Goal: Find specific page/section: Find specific page/section

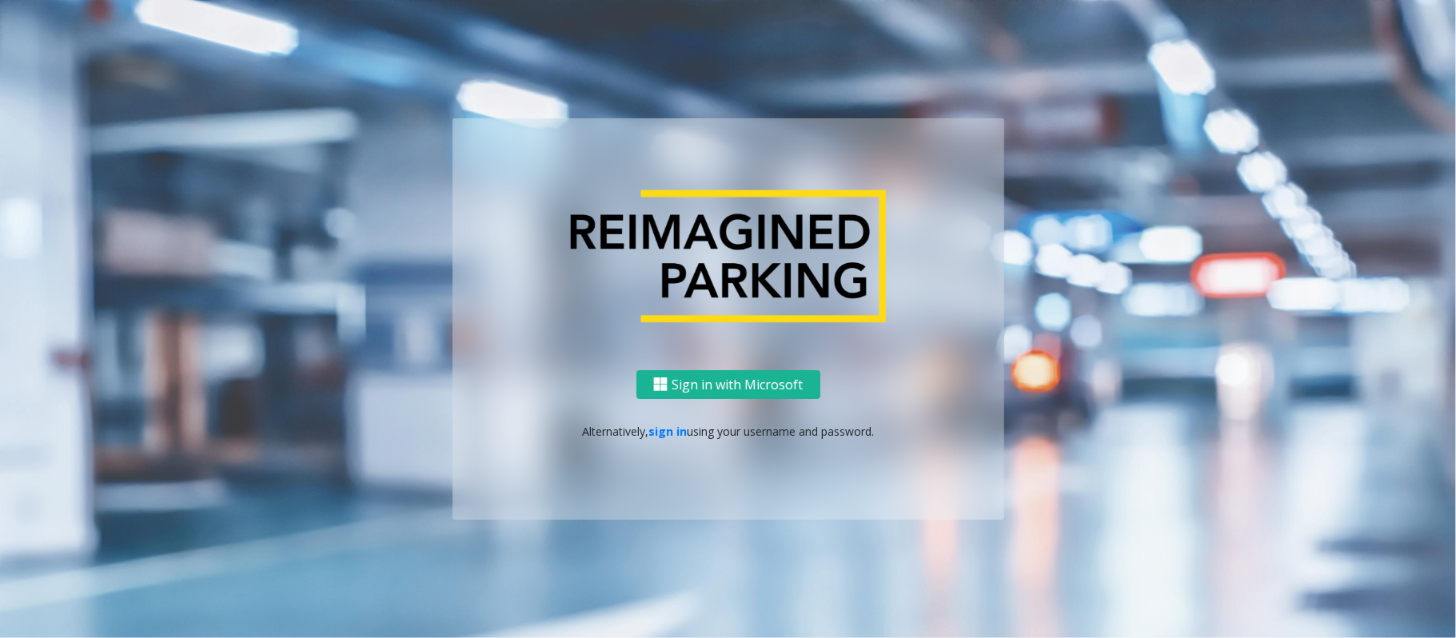
click at [688, 433] on p "Alternatively, sign in using your username and password." at bounding box center [728, 431] width 520 height 17
click at [662, 438] on link "sign in" at bounding box center [667, 431] width 38 height 15
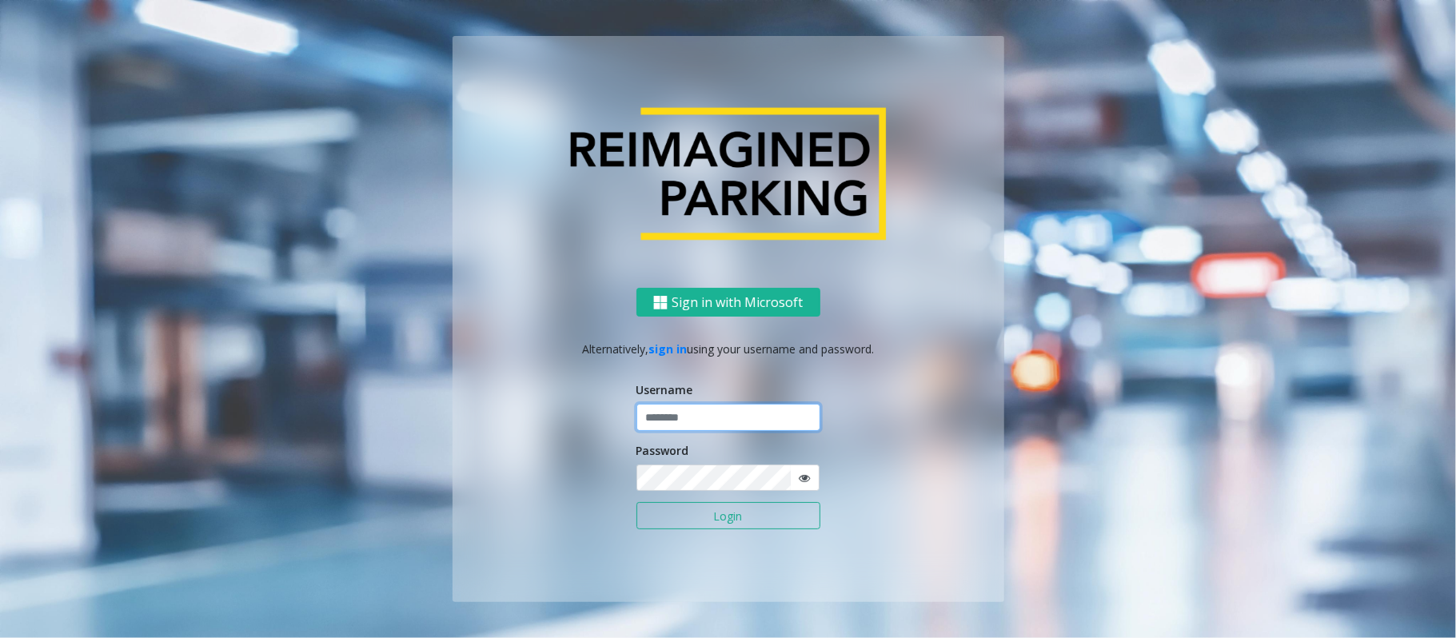
type input "*****"
click at [636, 502] on button "Login" at bounding box center [728, 515] width 184 height 27
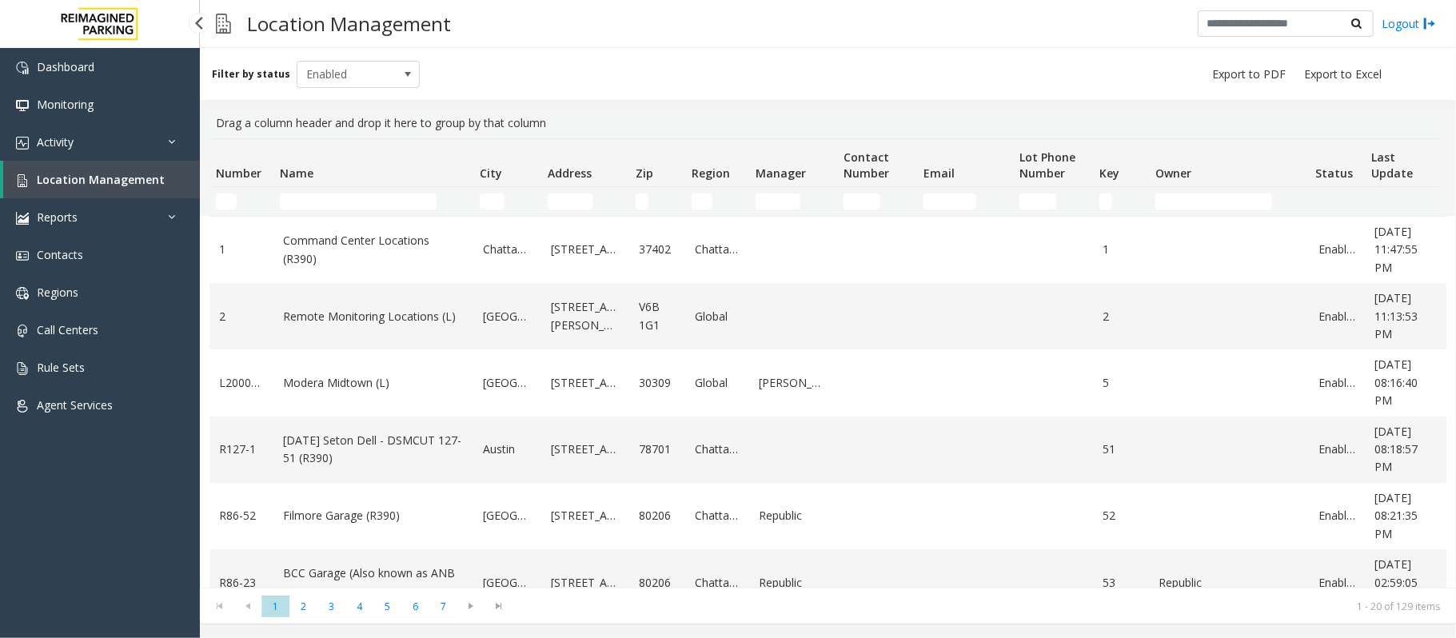
click at [106, 180] on span "Location Management" at bounding box center [101, 179] width 128 height 15
click at [107, 180] on span "Location Management" at bounding box center [101, 179] width 128 height 15
click at [103, 133] on link "Activity" at bounding box center [100, 142] width 200 height 38
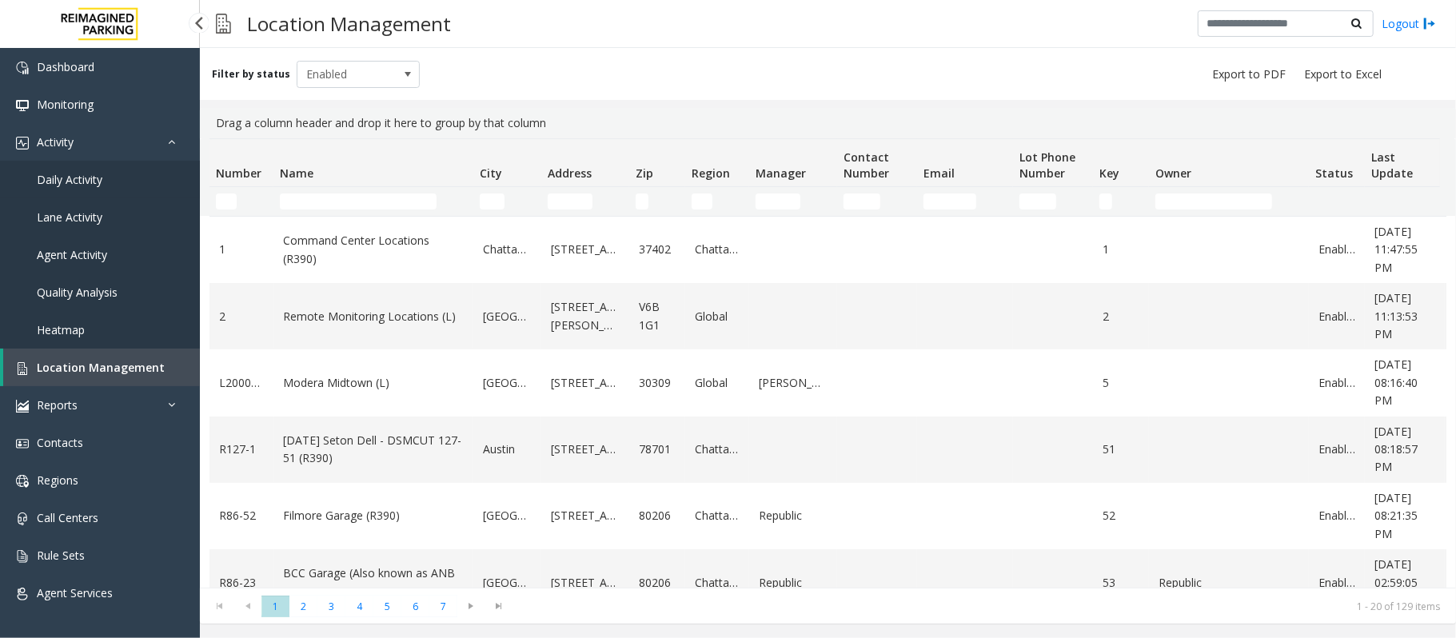
click at [101, 179] on span "Daily Activity" at bounding box center [70, 179] width 66 height 15
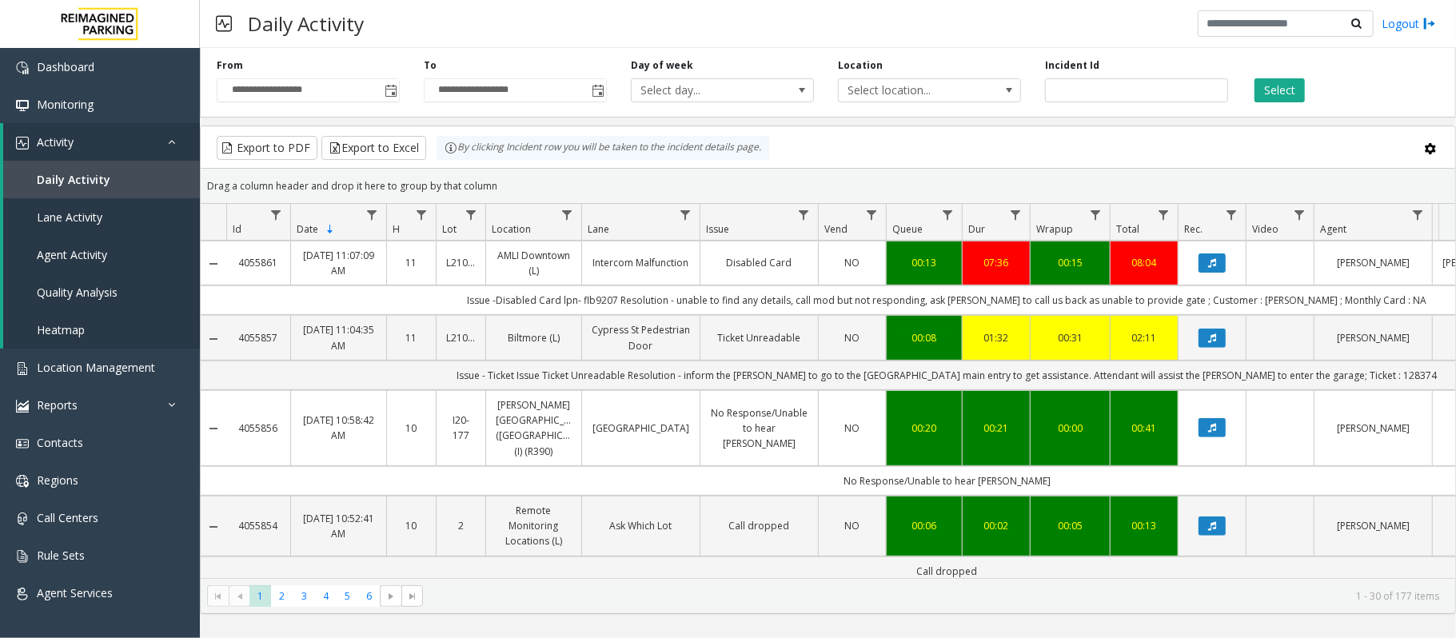
scroll to position [532, 0]
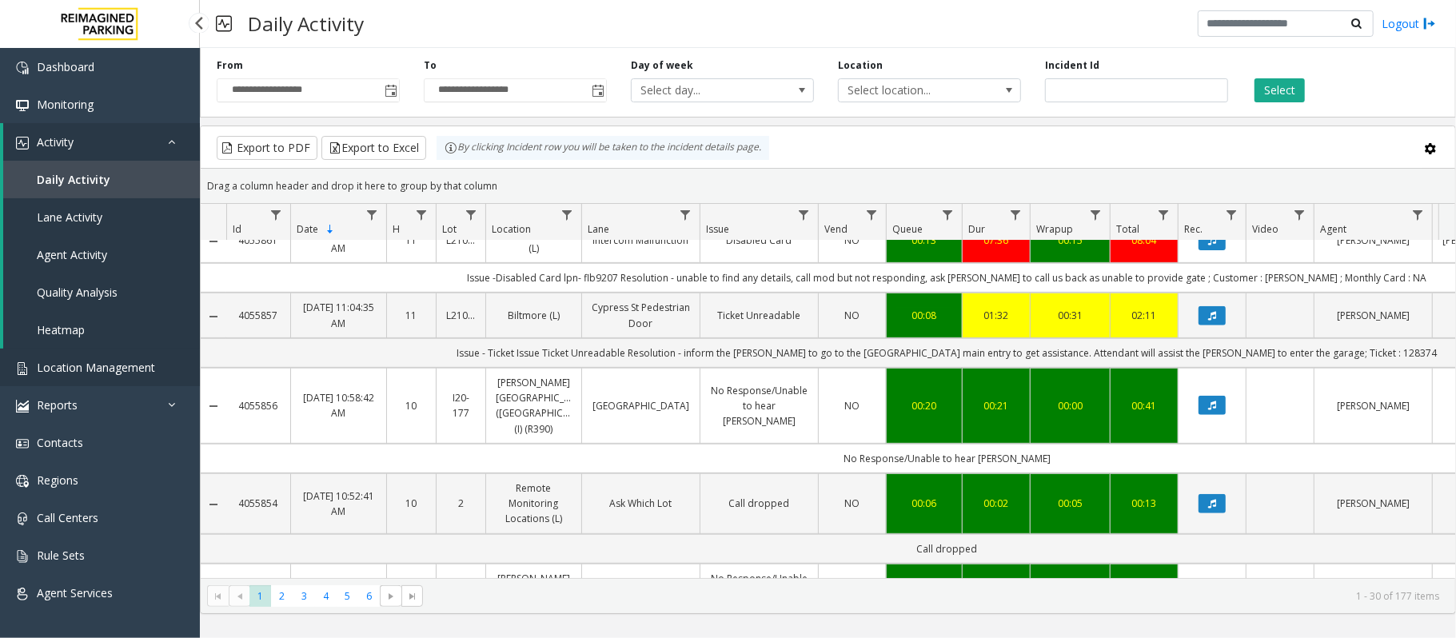
click at [110, 360] on span "Location Management" at bounding box center [96, 367] width 118 height 15
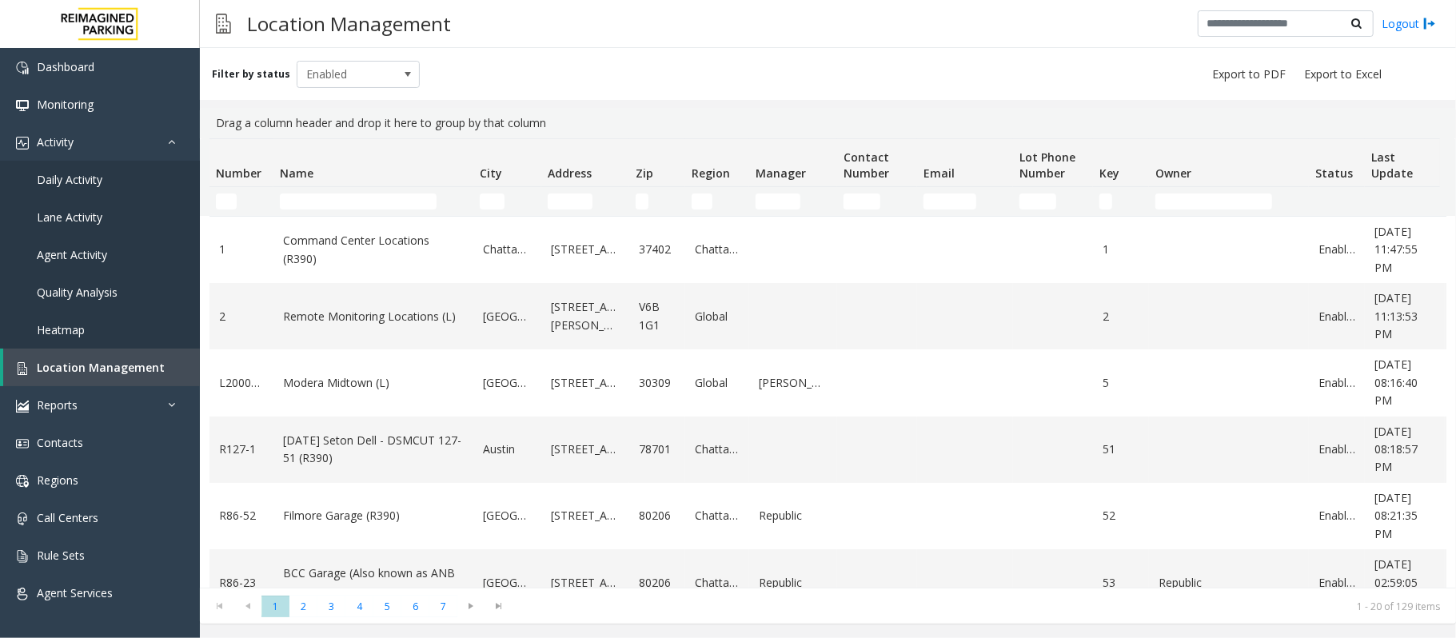
click at [349, 209] on td "Name Filter" at bounding box center [373, 201] width 200 height 29
click at [349, 205] on input "Name Filter" at bounding box center [358, 201] width 157 height 16
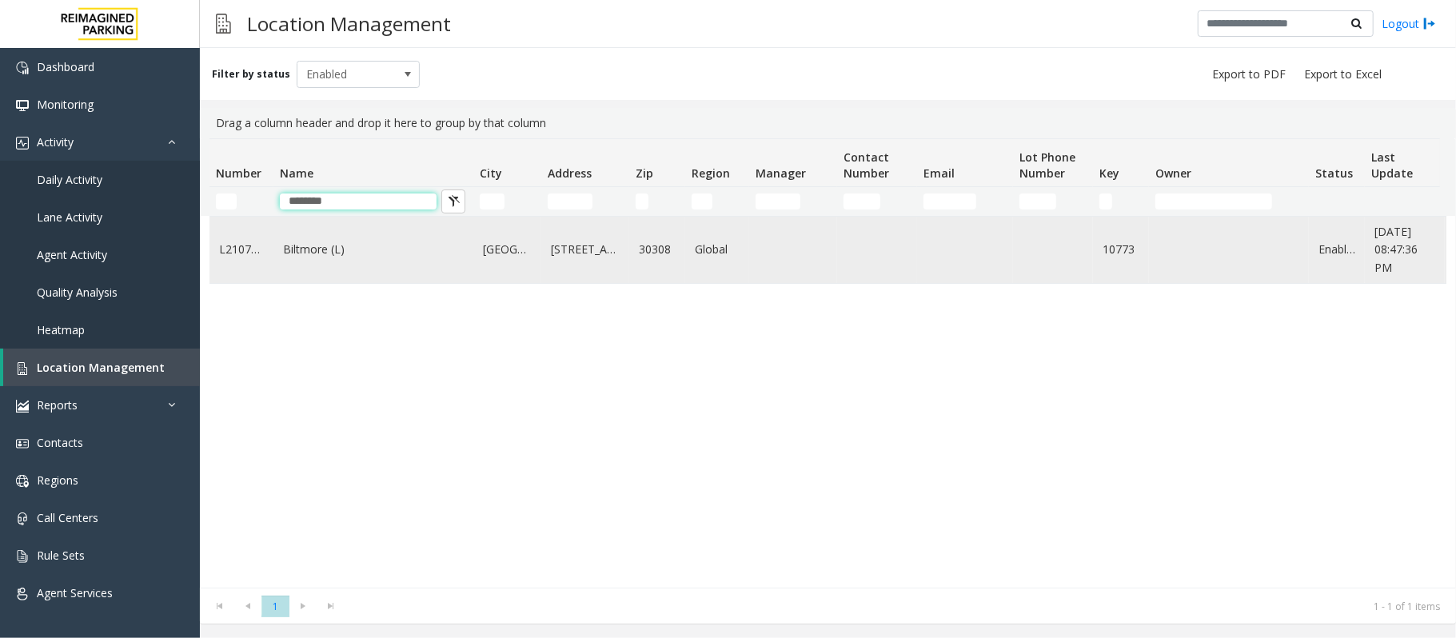
type input "********"
click at [353, 246] on td "Biltmore (L)" at bounding box center [373, 250] width 200 height 66
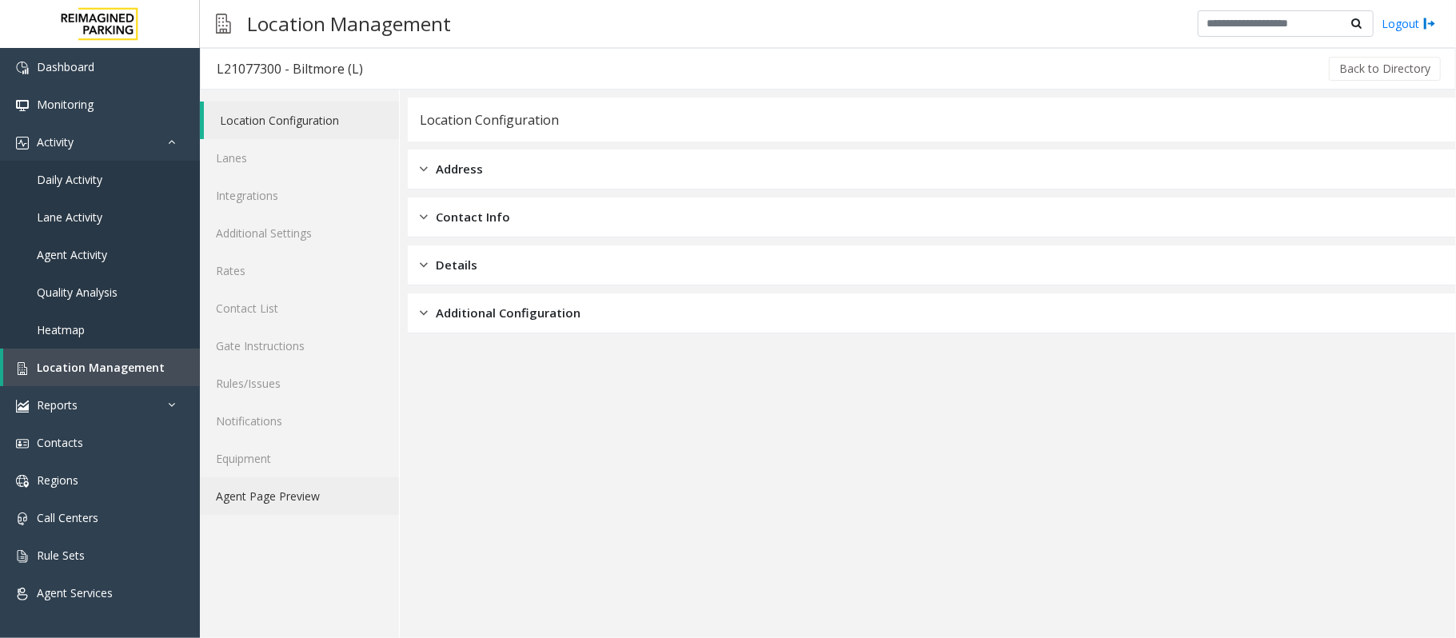
click at [246, 499] on link "Agent Page Preview" at bounding box center [299, 496] width 199 height 38
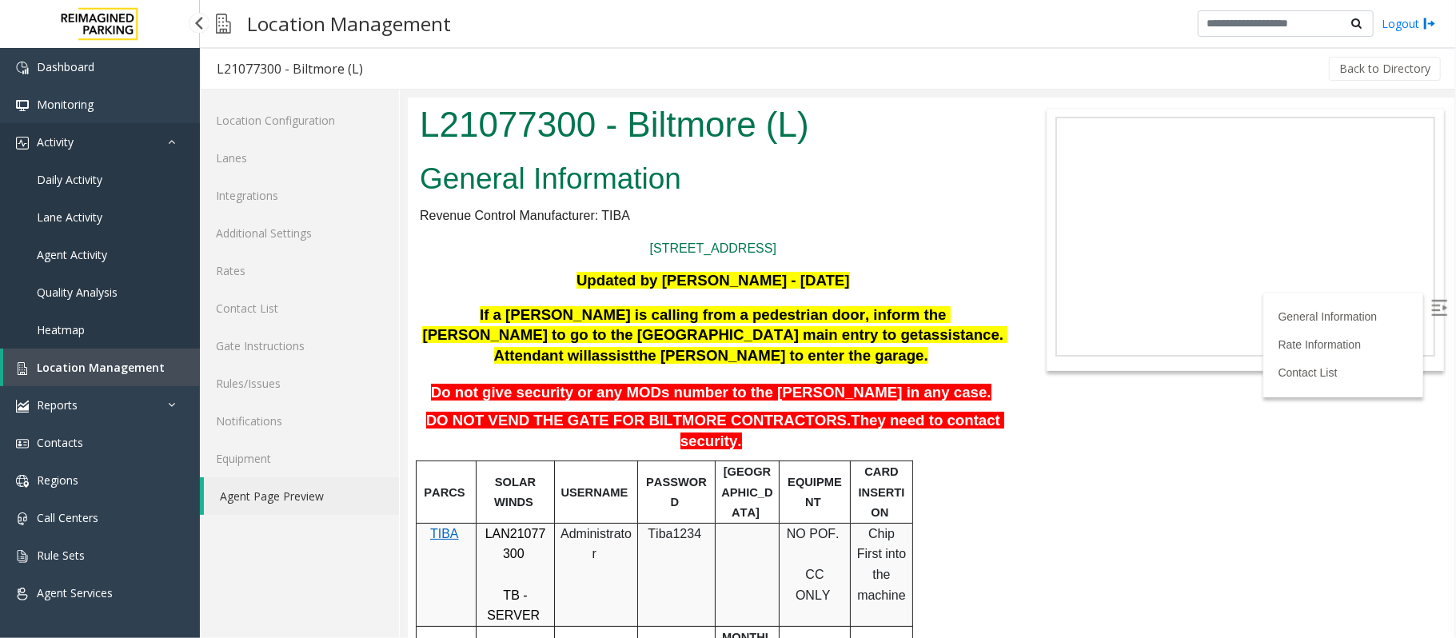
click at [78, 147] on link "Activity" at bounding box center [100, 142] width 200 height 38
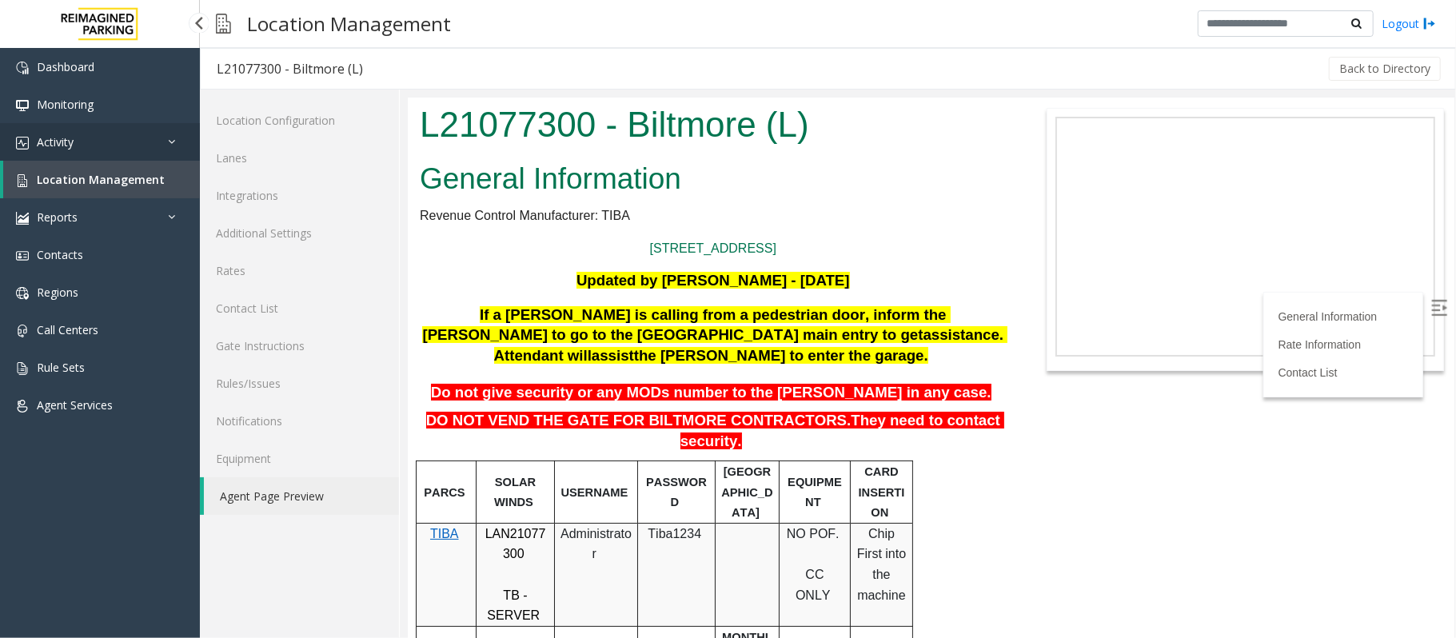
click at [74, 150] on link "Activity" at bounding box center [100, 142] width 200 height 38
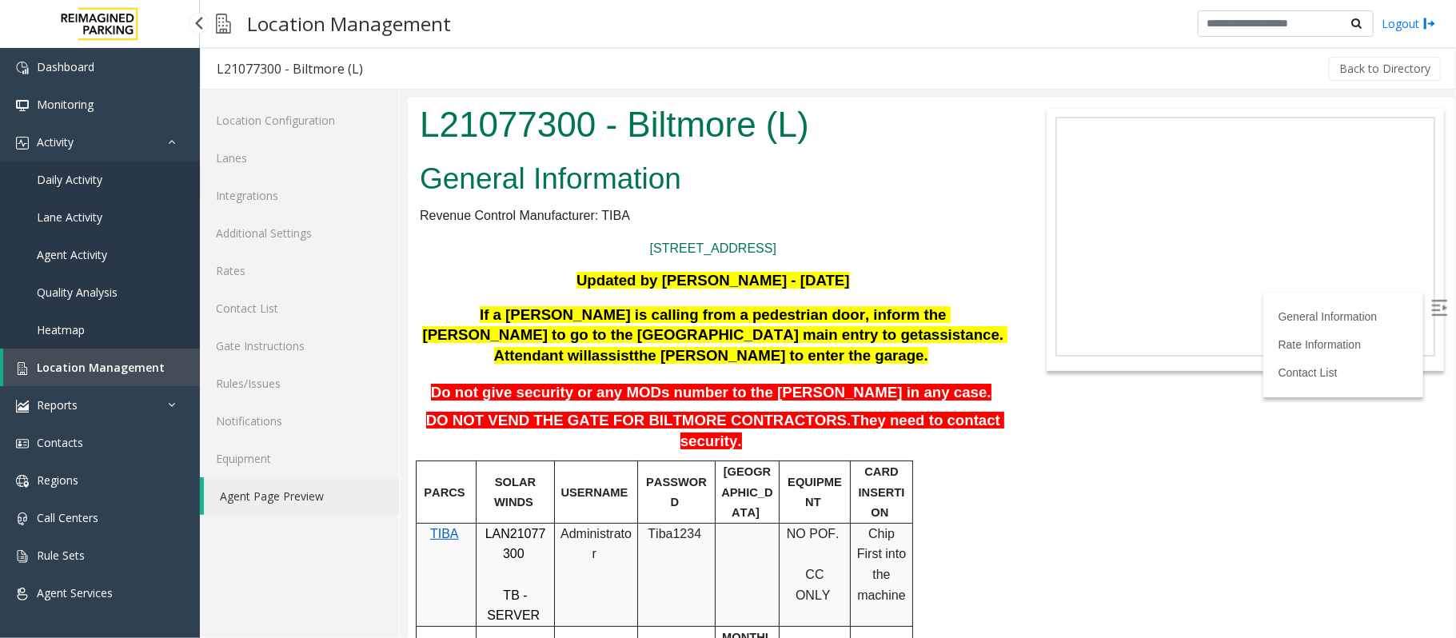
click at [65, 183] on span "Daily Activity" at bounding box center [70, 179] width 66 height 15
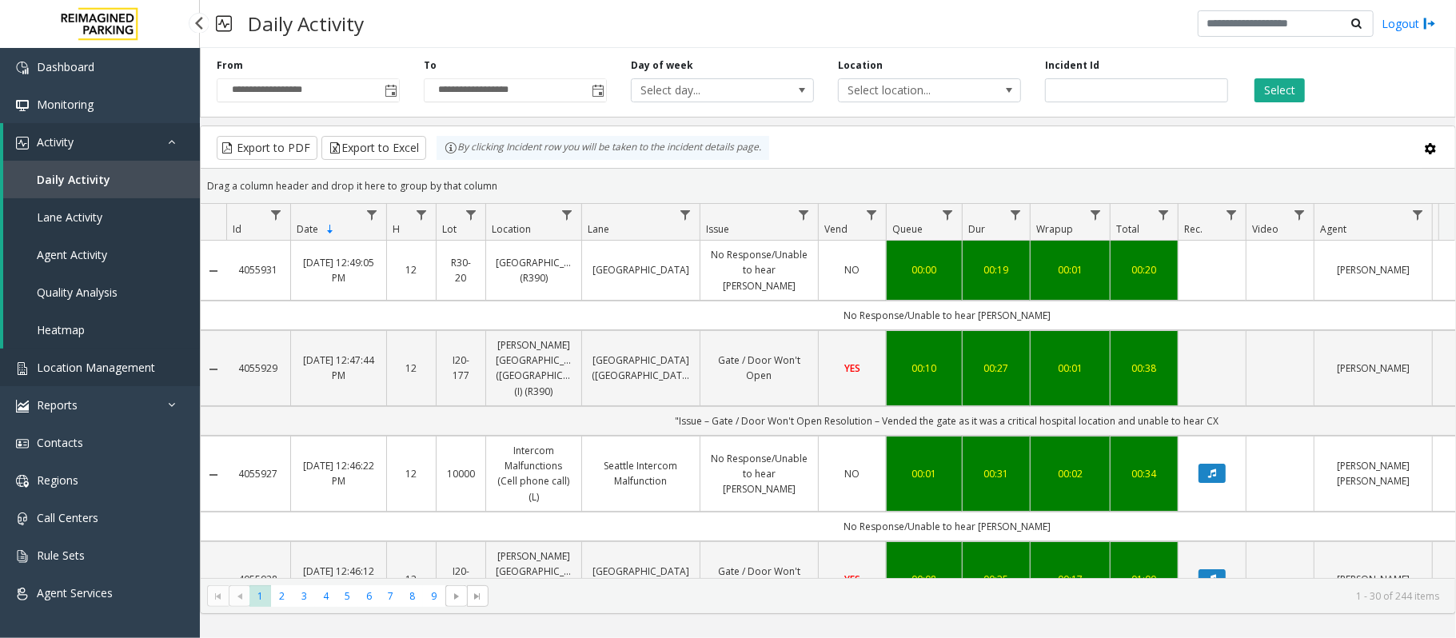
click at [40, 374] on link "Location Management" at bounding box center [100, 368] width 200 height 38
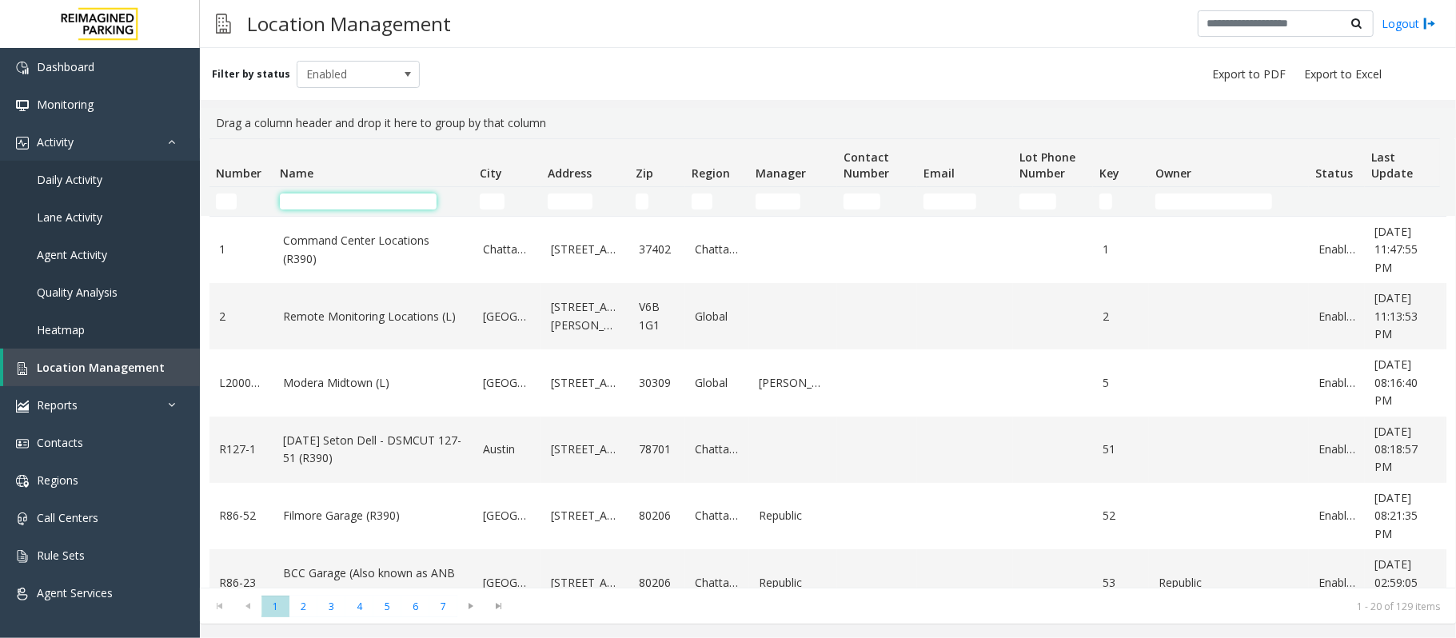
click at [326, 199] on input "Name Filter" at bounding box center [358, 201] width 157 height 16
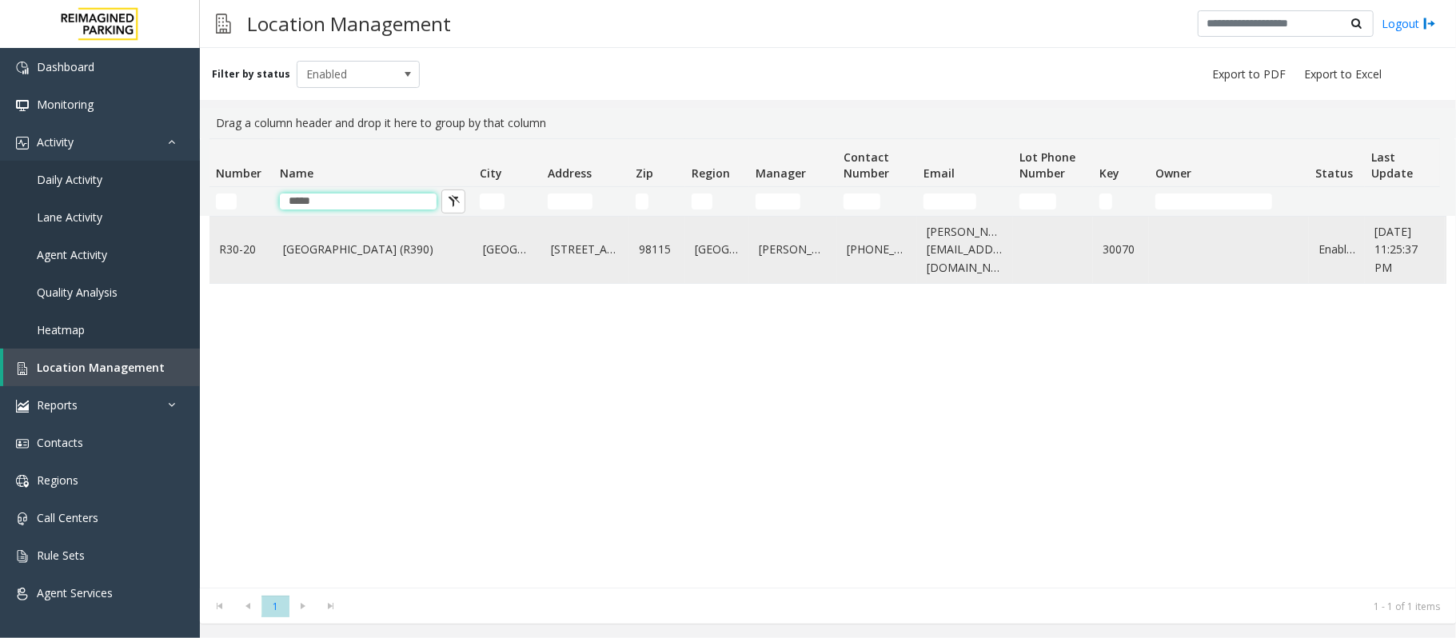
type input "*****"
click at [320, 251] on link "[GEOGRAPHIC_DATA] (R390)" at bounding box center [373, 250] width 181 height 18
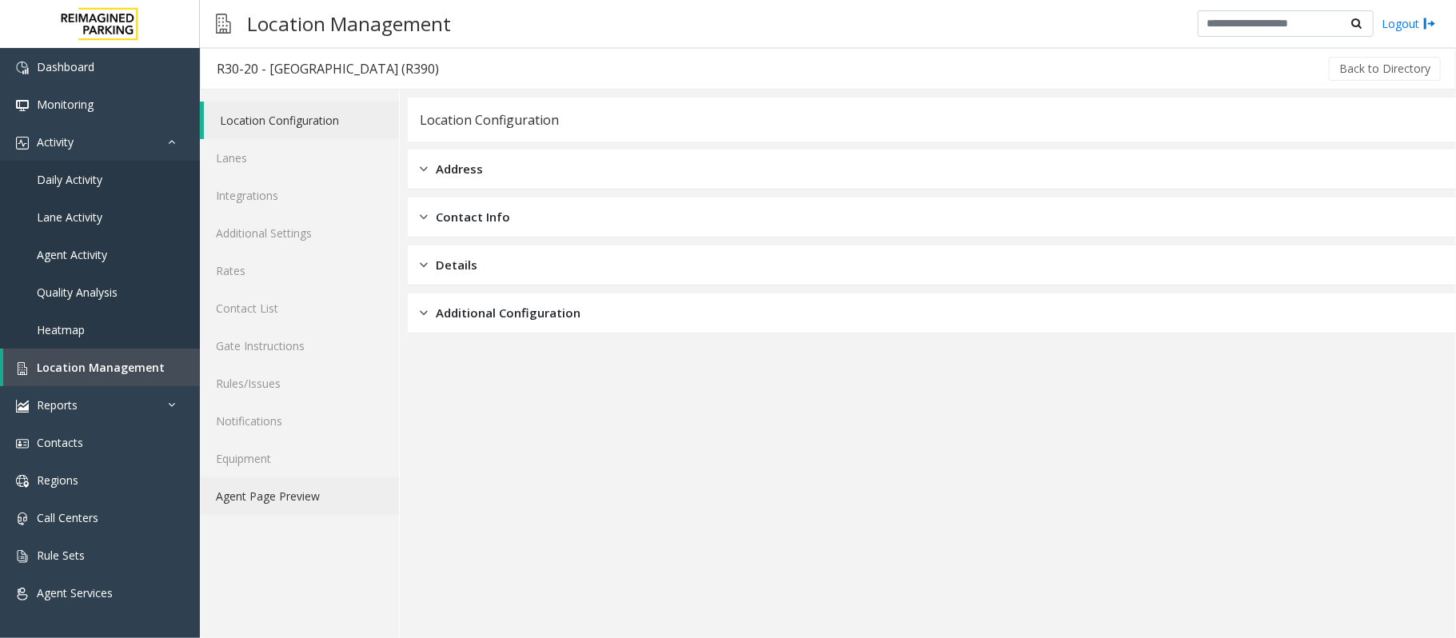
click at [313, 505] on link "Agent Page Preview" at bounding box center [299, 496] width 199 height 38
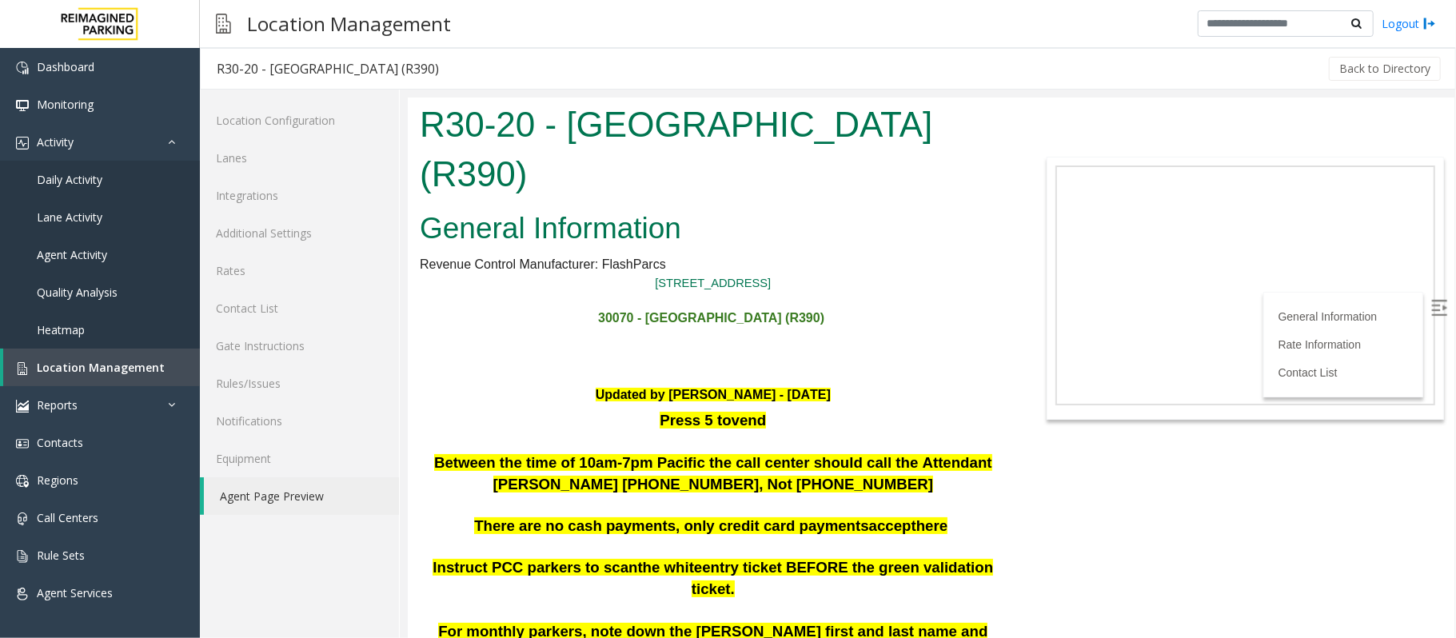
click at [1433, 297] on label at bounding box center [1440, 309] width 24 height 24
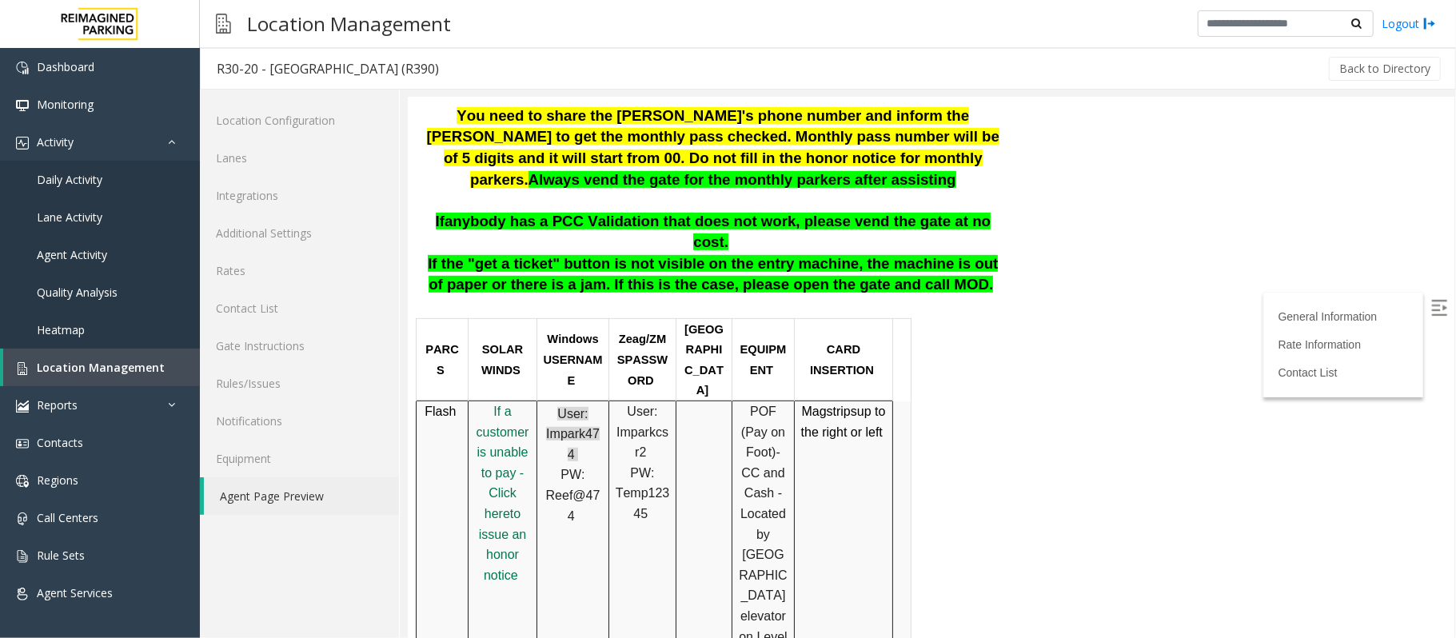
scroll to position [426, 0]
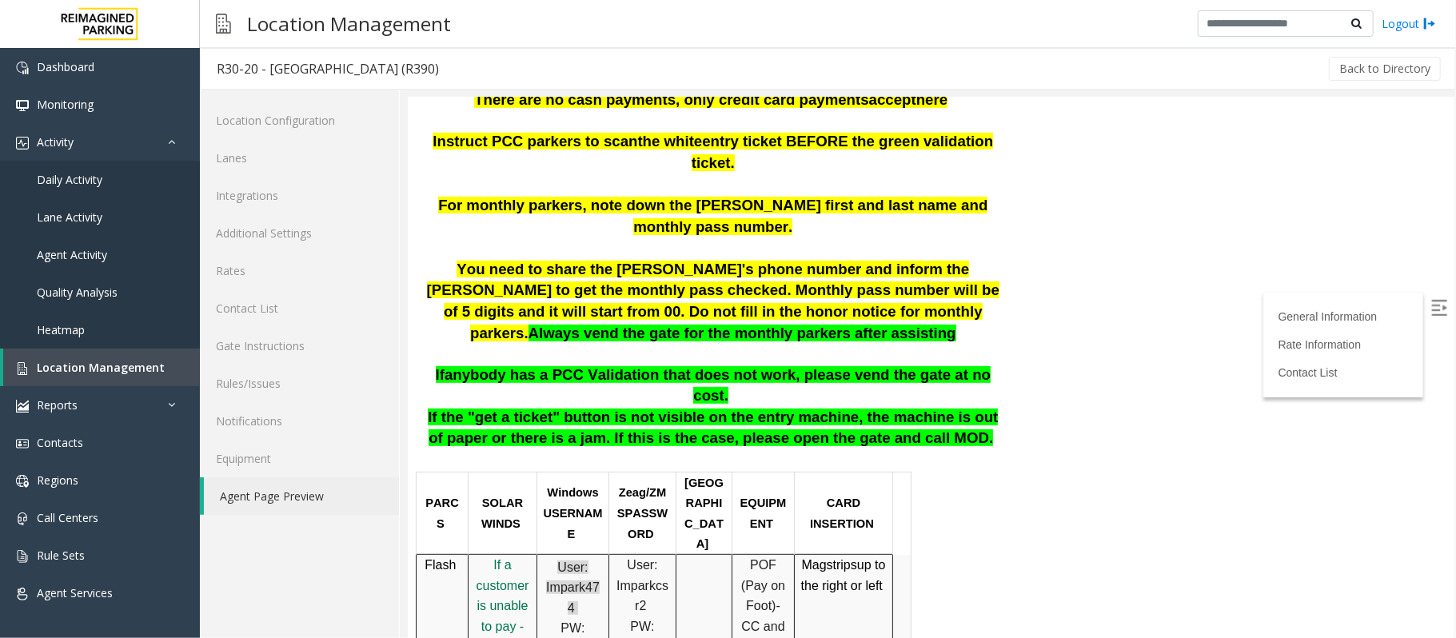
click at [514, 554] on p "I f a customer is unable to pay - Click her e to issue an honor notice" at bounding box center [501, 646] width 57 height 184
click at [515, 557] on span "f a customer is unable to pay - Click her" at bounding box center [502, 615] width 53 height 116
click at [250, 385] on link "Rules/Issues" at bounding box center [299, 384] width 199 height 38
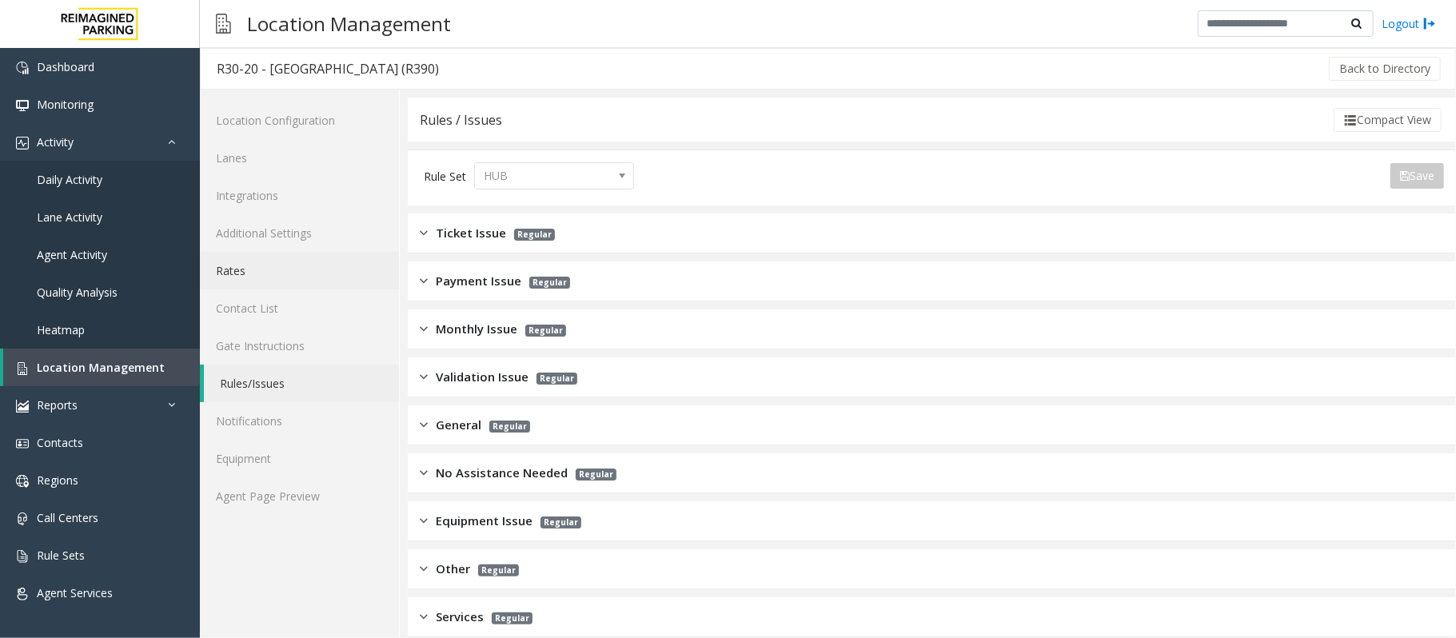
click at [245, 260] on link "Rates" at bounding box center [299, 271] width 199 height 38
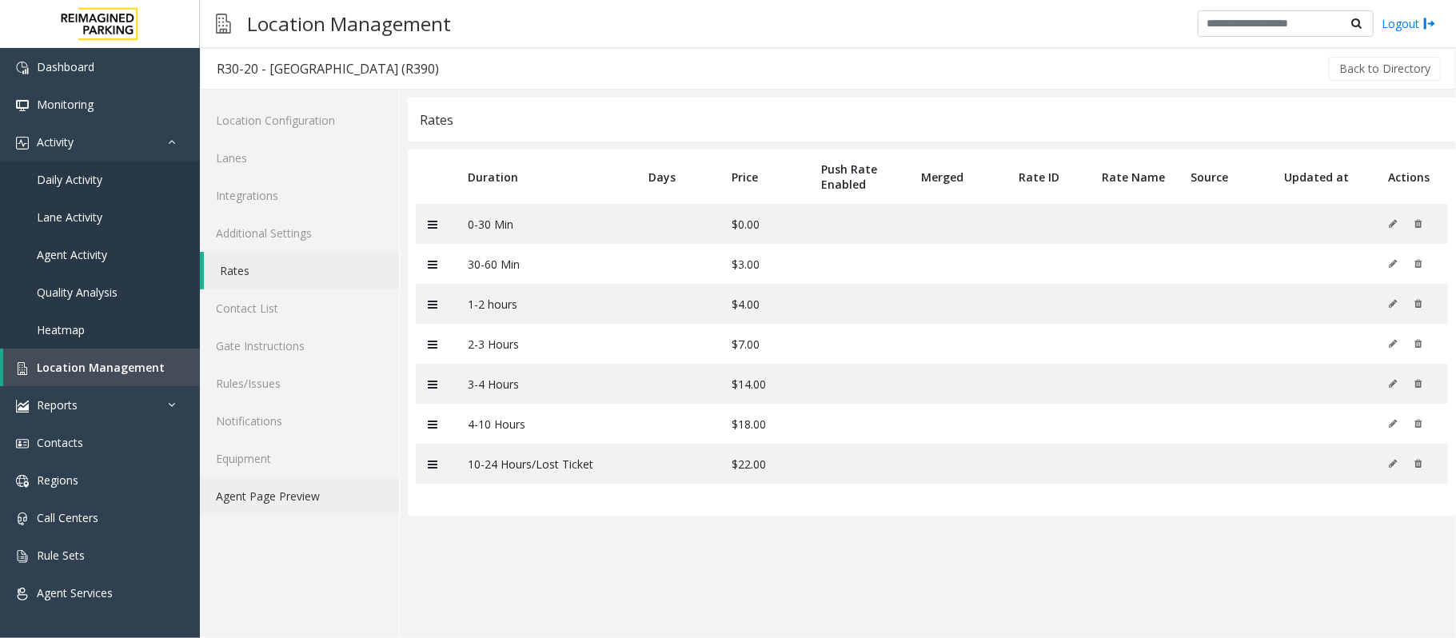
click at [264, 496] on link "Agent Page Preview" at bounding box center [299, 496] width 199 height 38
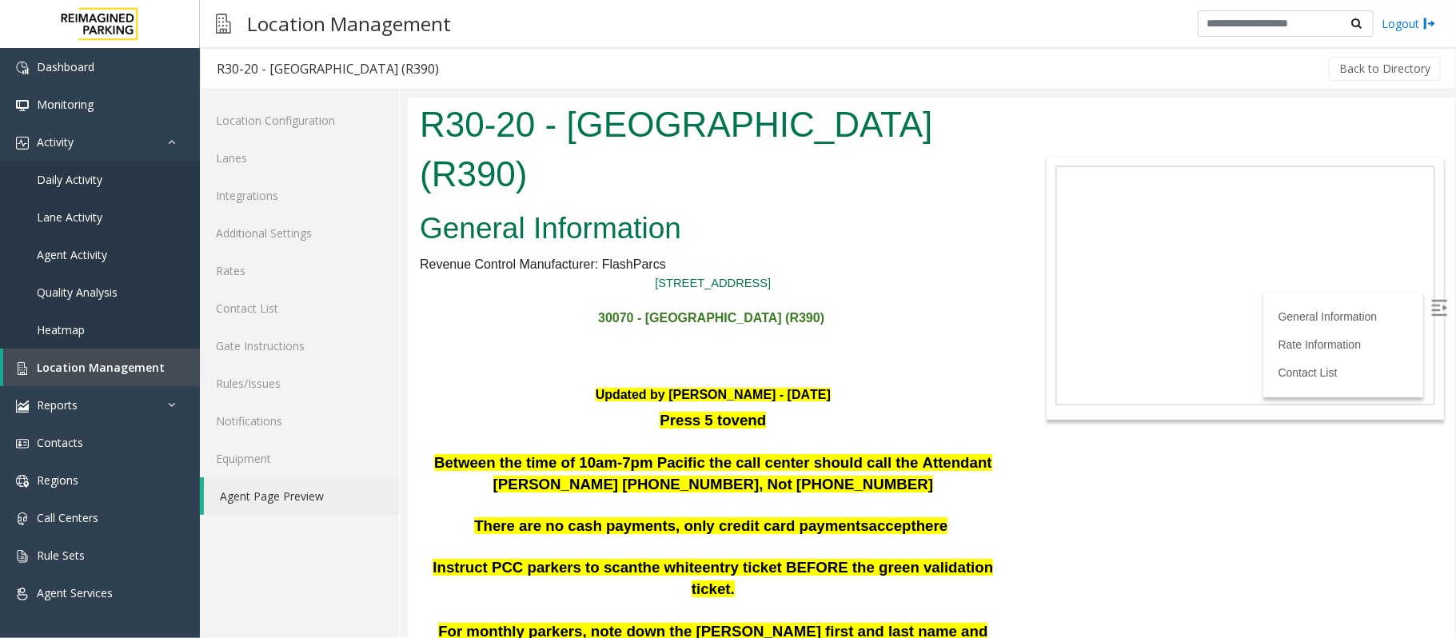
scroll to position [213, 0]
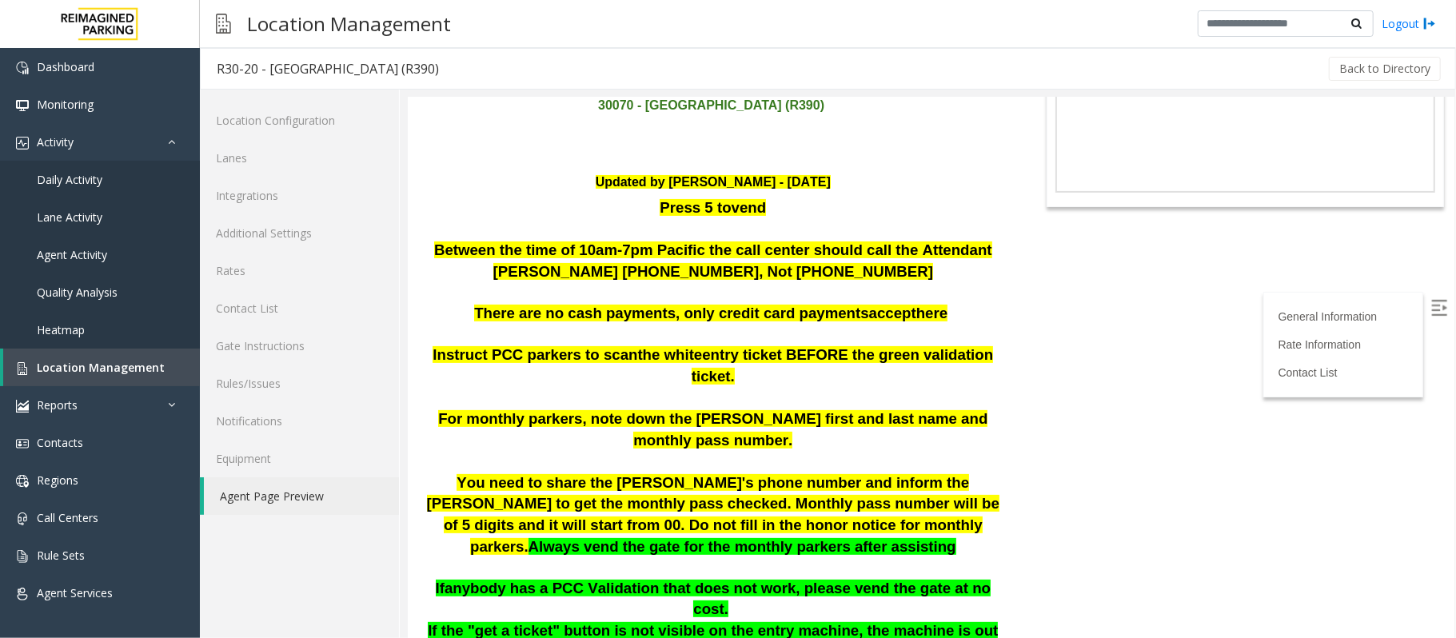
click at [1430, 305] on img at bounding box center [1438, 307] width 16 height 16
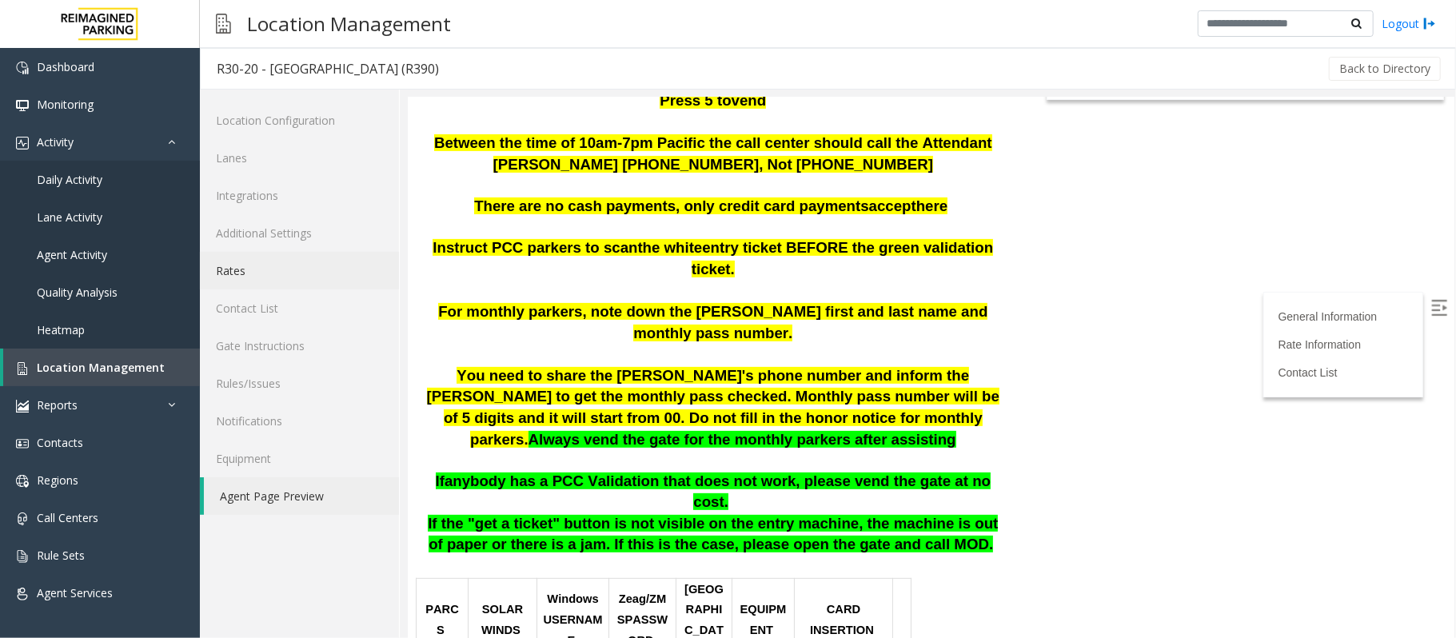
click at [237, 275] on link "Rates" at bounding box center [299, 271] width 199 height 38
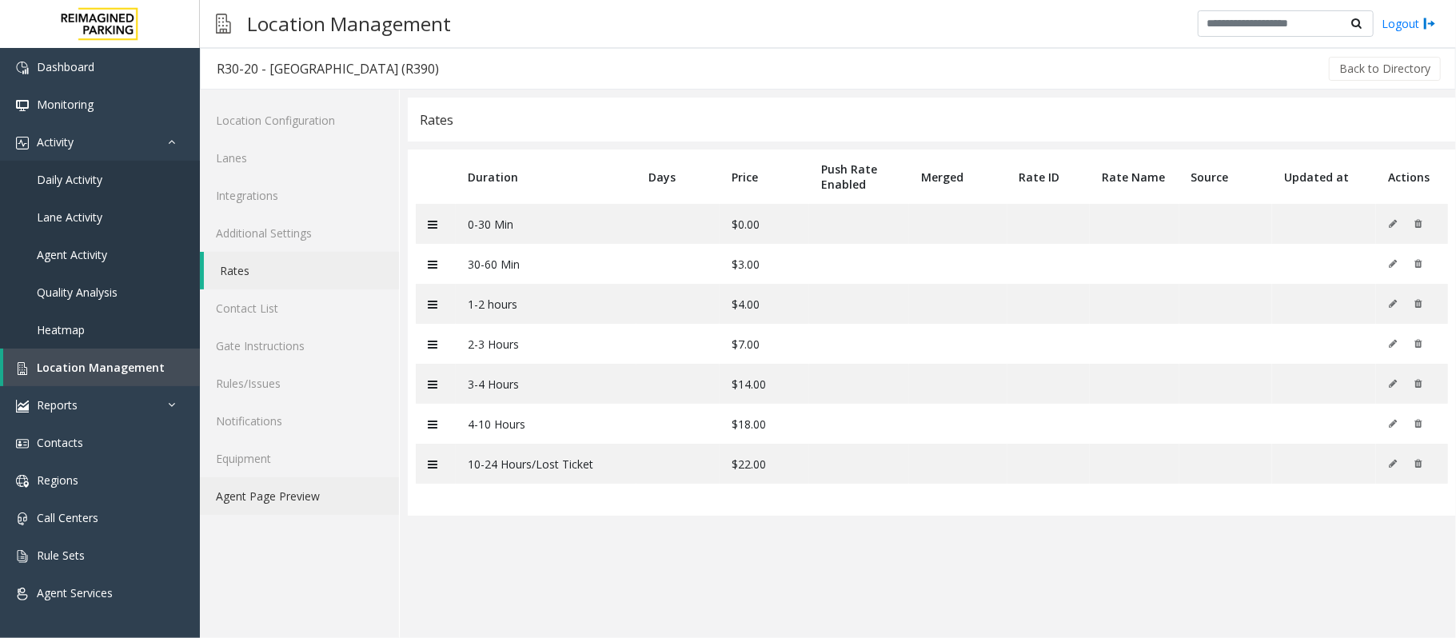
click at [273, 499] on link "Agent Page Preview" at bounding box center [299, 496] width 199 height 38
